Goal: Transaction & Acquisition: Obtain resource

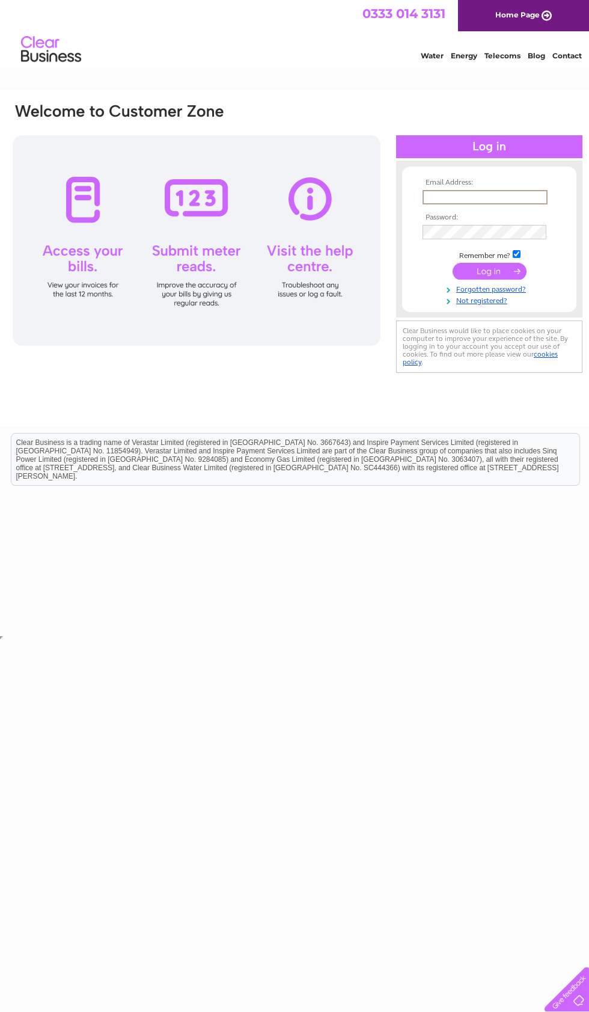
type input "[EMAIL_ADDRESS][DOMAIN_NAME]"
click at [489, 272] on input "submit" at bounding box center [490, 271] width 74 height 17
click at [509, 277] on input "submit" at bounding box center [490, 270] width 74 height 17
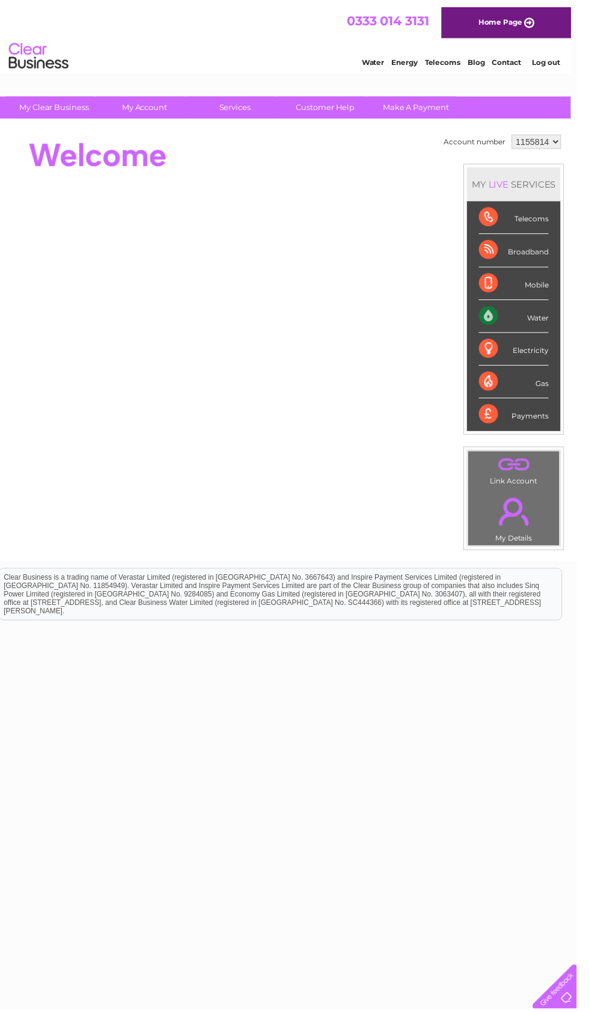
scroll to position [0, 6]
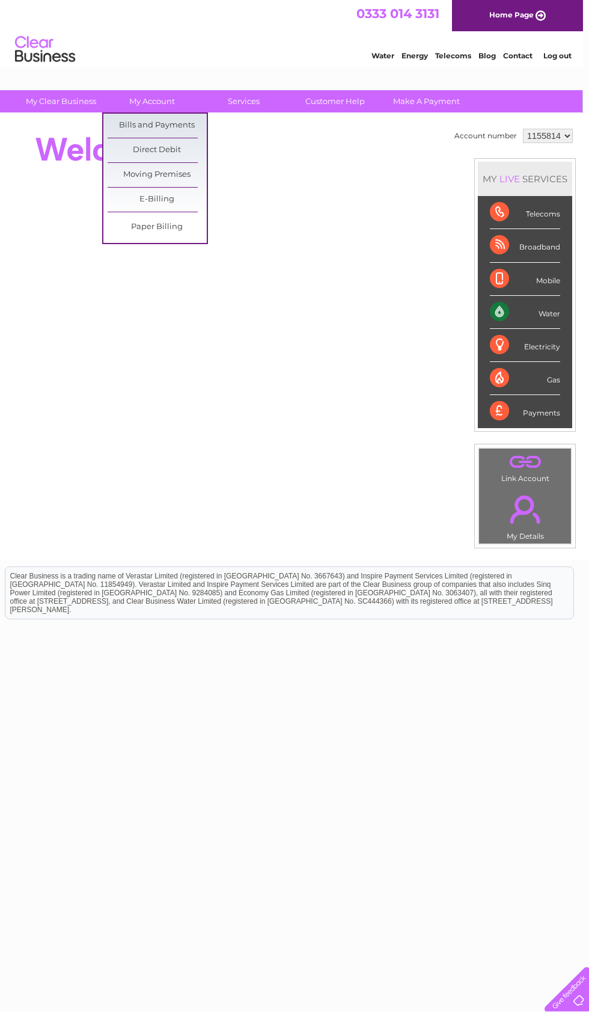
click at [177, 129] on link "Bills and Payments" at bounding box center [157, 126] width 99 height 24
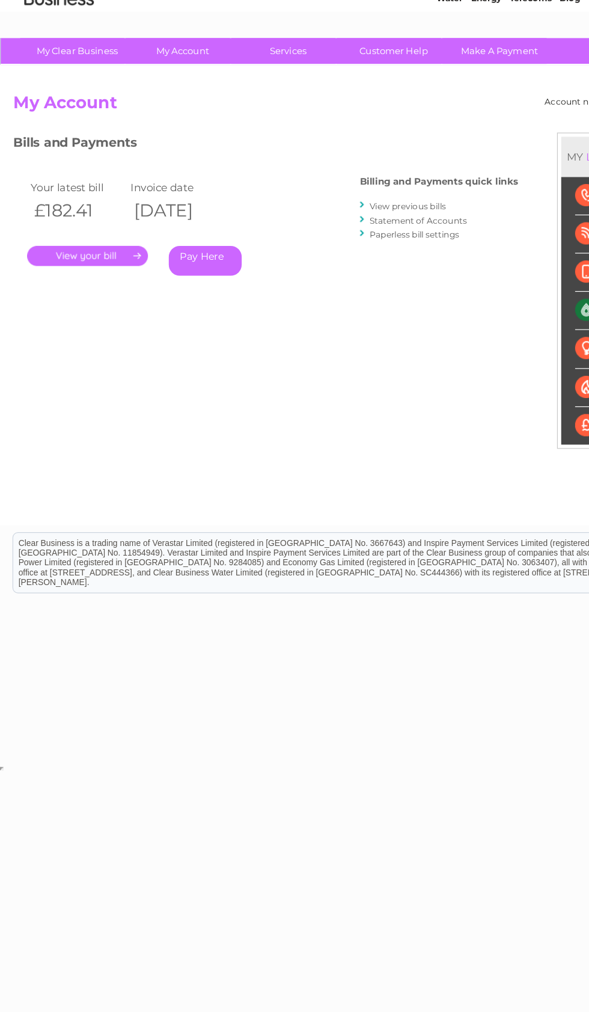
click at [100, 270] on link "." at bounding box center [75, 278] width 105 height 17
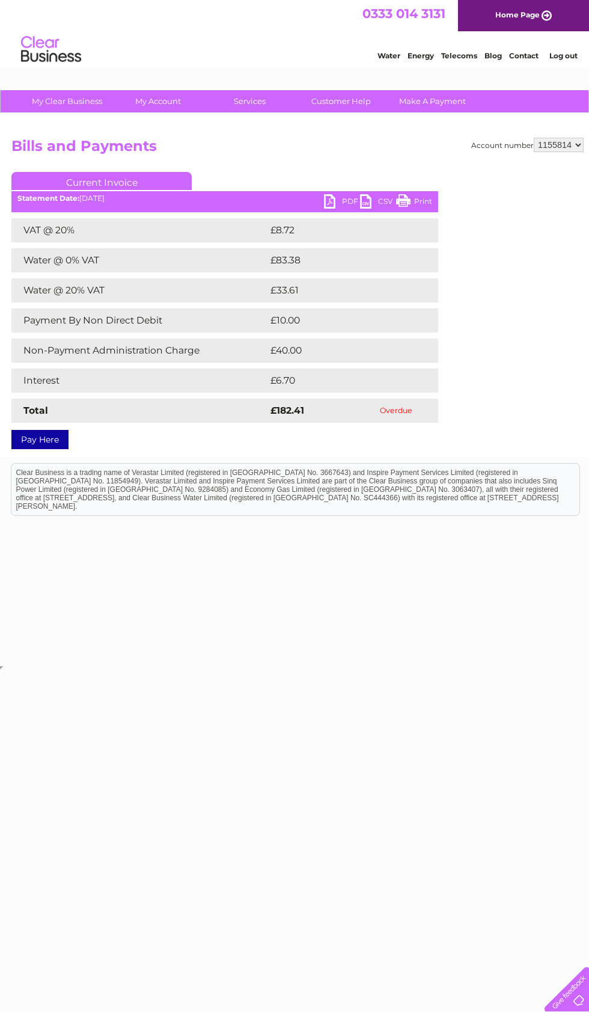
click at [339, 207] on link "PDF" at bounding box center [342, 202] width 36 height 17
